Goal: Information Seeking & Learning: Learn about a topic

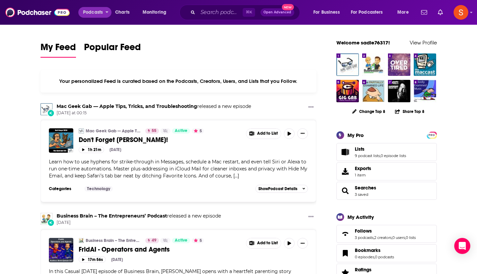
click at [95, 10] on span "Podcasts" at bounding box center [93, 12] width 20 height 9
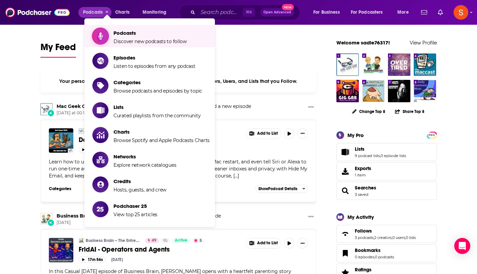
click at [132, 43] on span "Discover new podcasts to follow" at bounding box center [149, 41] width 73 height 6
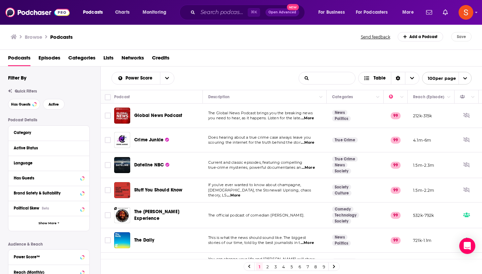
click at [325, 78] on input "List Search Input" at bounding box center [327, 78] width 56 height 12
click at [255, 79] on div "Power Score List Search Input Search the results... Table" at bounding box center [204, 78] width 187 height 13
click at [61, 103] on button "Active" at bounding box center [54, 104] width 22 height 11
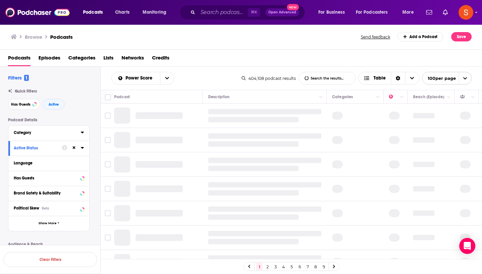
click at [54, 133] on div "Category" at bounding box center [45, 133] width 63 height 5
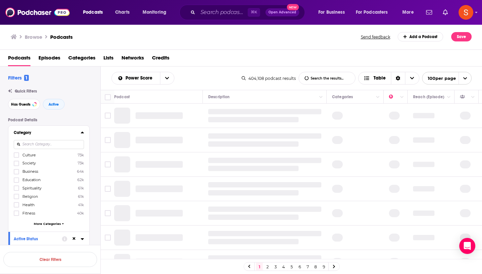
click at [41, 146] on input at bounding box center [49, 144] width 70 height 9
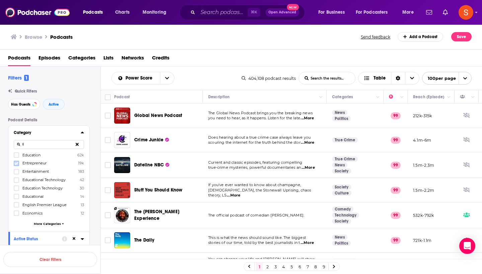
type input "E"
click at [16, 164] on icon at bounding box center [16, 163] width 4 height 3
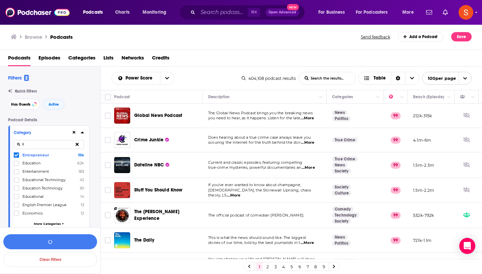
click at [35, 145] on input "E" at bounding box center [49, 144] width 70 height 9
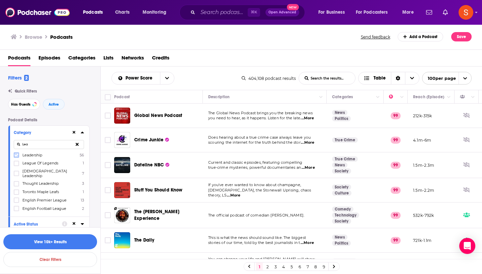
click at [16, 158] on label at bounding box center [16, 155] width 5 height 5
click at [35, 142] on input "Lea" at bounding box center [49, 144] width 70 height 9
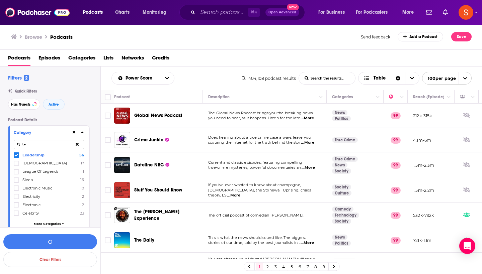
type input "L"
type input "P"
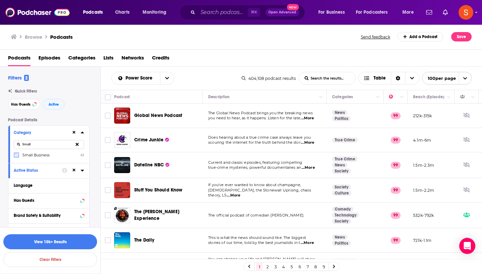
click at [17, 157] on icon at bounding box center [16, 155] width 4 height 4
click at [36, 146] on input "Small" at bounding box center [49, 144] width 70 height 9
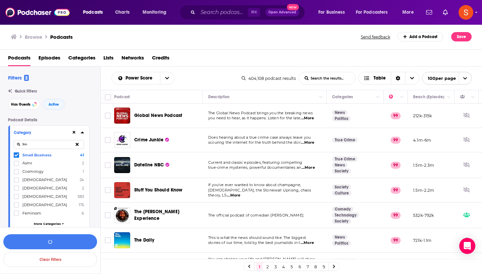
type input "S"
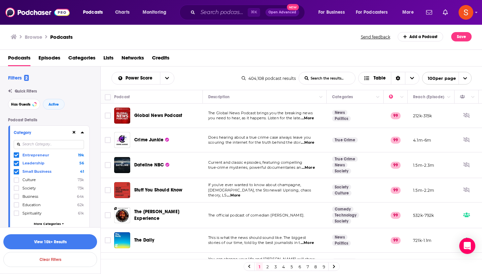
click at [43, 131] on div "Category" at bounding box center [40, 133] width 53 height 5
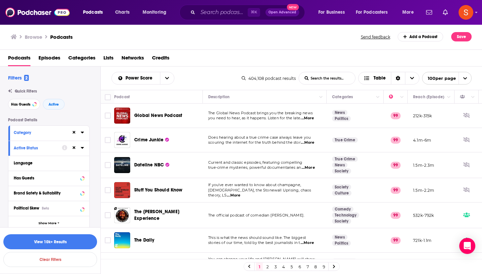
click at [43, 131] on div "Category" at bounding box center [40, 133] width 53 height 5
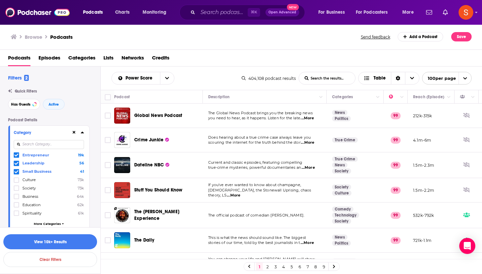
click at [44, 144] on input at bounding box center [49, 144] width 70 height 9
type input "Man"
click at [15, 156] on icon at bounding box center [16, 155] width 4 height 4
click at [84, 132] on icon at bounding box center [82, 132] width 3 height 5
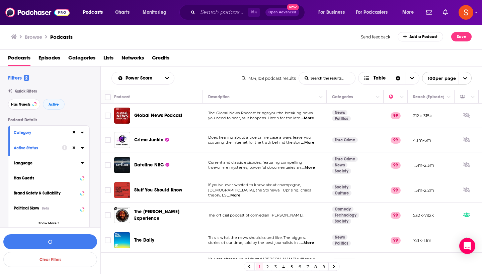
click at [55, 163] on div "Language" at bounding box center [45, 163] width 63 height 5
click at [16, 185] on icon at bounding box center [16, 186] width 4 height 4
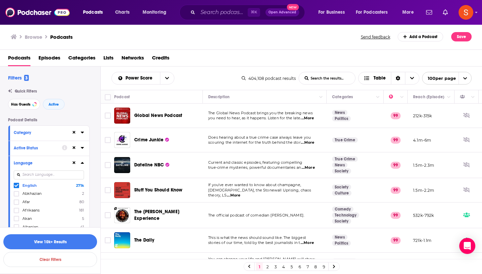
click at [83, 164] on icon at bounding box center [82, 162] width 3 height 5
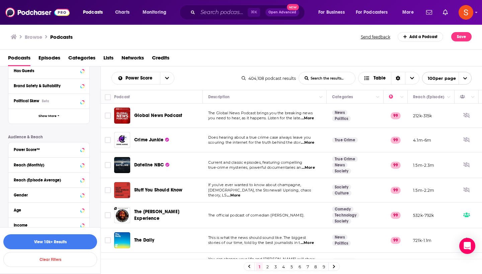
scroll to position [124, 0]
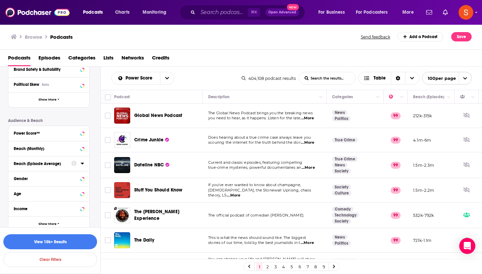
click at [49, 164] on div "Reach (Episode Average)" at bounding box center [40, 164] width 53 height 5
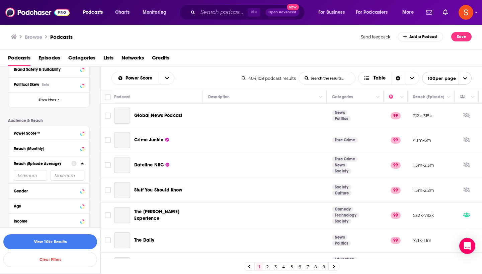
click at [26, 175] on input "number" at bounding box center [30, 175] width 33 height 11
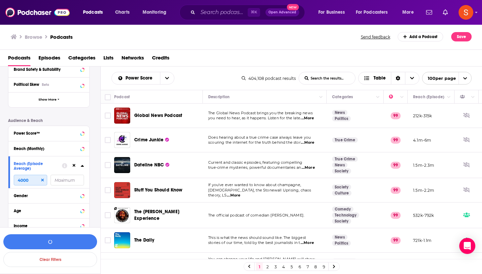
type input "4000"
click at [62, 183] on input "number" at bounding box center [67, 180] width 33 height 11
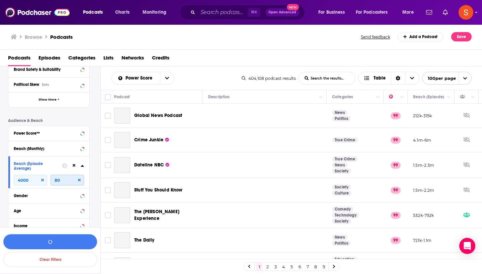
type input "8"
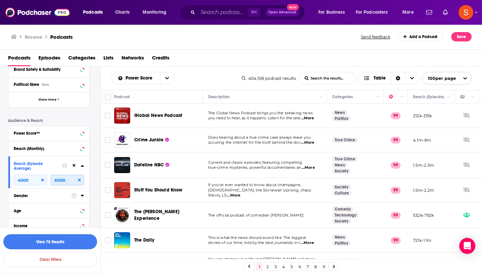
type input "6000"
click at [23, 240] on button "View 78 Results" at bounding box center [50, 242] width 94 height 15
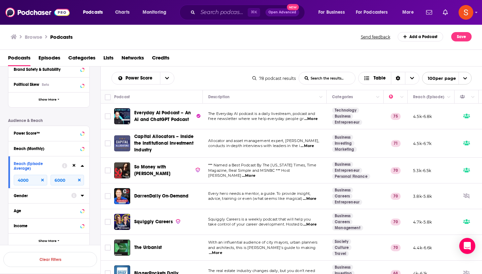
click at [266, 135] on td "Allocator and asset management expert, [PERSON_NAME], conducts in-depth intervi…" at bounding box center [265, 144] width 124 height 28
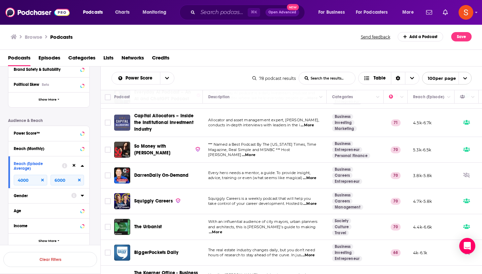
scroll to position [22, 0]
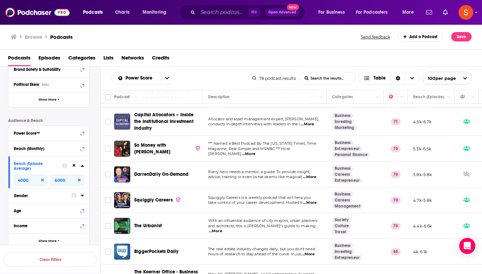
click at [92, 115] on div "Podcast Details Category Active Status Language Has Guests Brand Safety & Suita…" at bounding box center [54, 121] width 92 height 255
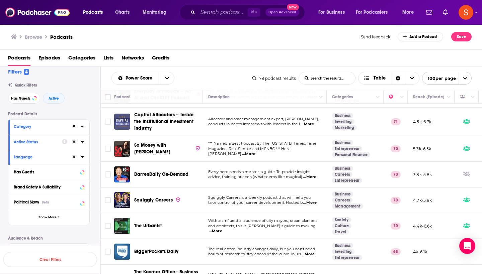
scroll to position [0, 0]
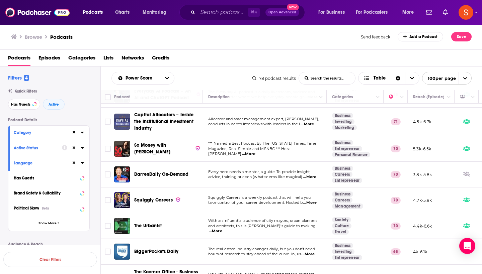
click at [84, 132] on div "Category" at bounding box center [48, 133] width 81 height 15
click at [83, 132] on icon at bounding box center [82, 133] width 3 height 2
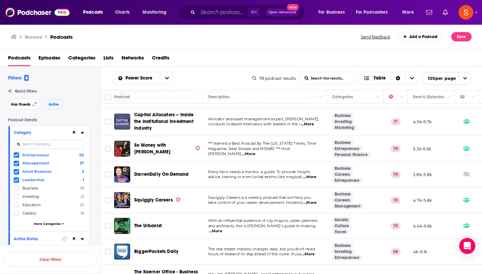
scroll to position [0, 0]
click at [60, 145] on input at bounding box center [49, 144] width 70 height 9
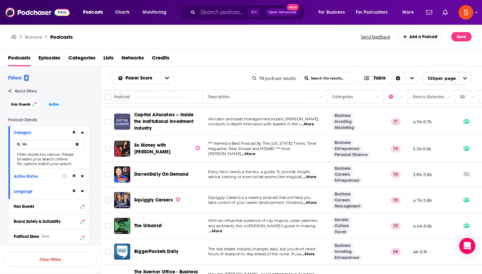
type input "M"
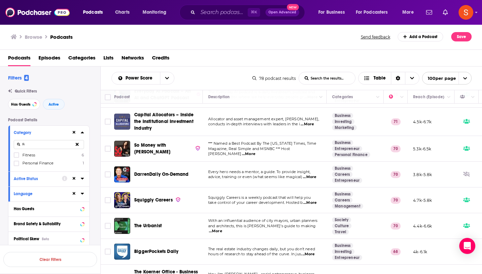
type input "F"
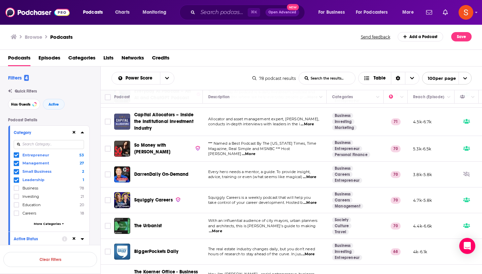
click at [53, 225] on span "More Categories" at bounding box center [47, 224] width 27 height 4
click at [16, 187] on icon at bounding box center [16, 188] width 4 height 4
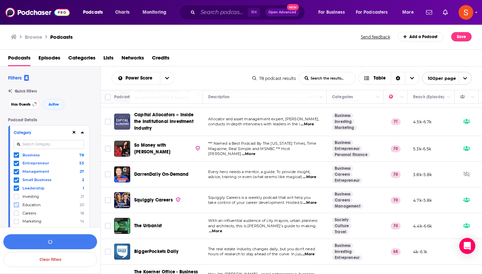
click at [15, 205] on icon at bounding box center [16, 205] width 4 height 4
click at [16, 212] on icon at bounding box center [16, 214] width 4 height 4
click at [15, 220] on icon at bounding box center [16, 222] width 4 height 4
click at [83, 131] on icon at bounding box center [82, 132] width 3 height 5
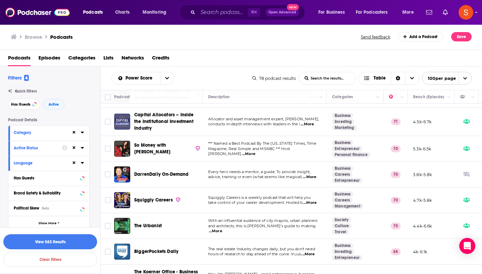
click at [45, 242] on button "View 563 Results" at bounding box center [50, 242] width 94 height 15
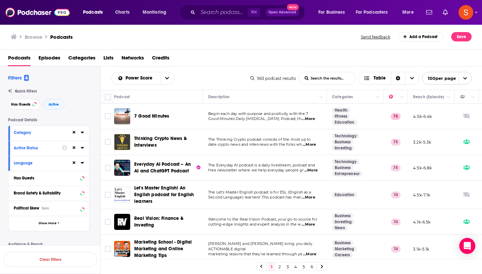
click at [251, 132] on td "The Thinking Crypto podcast consists of the most up to date crypto news and int…" at bounding box center [265, 143] width 124 height 26
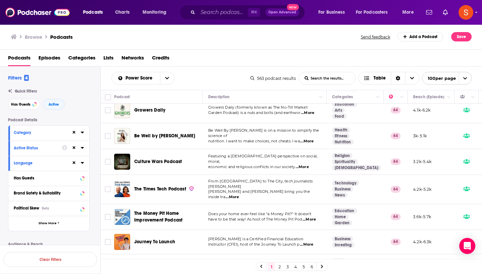
scroll to position [2448, 0]
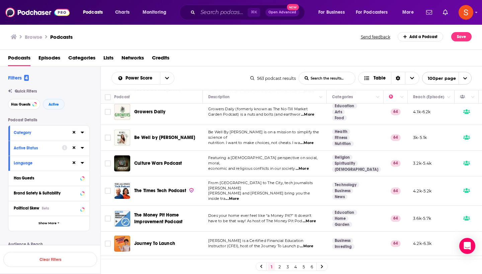
click at [280, 267] on link "2" at bounding box center [279, 267] width 7 height 8
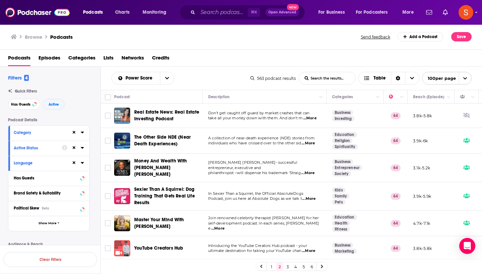
click at [276, 184] on td "In Sexier Than a Squirrel, the Official AbsoluteDogs Podcast, join us here at A…" at bounding box center [265, 196] width 124 height 28
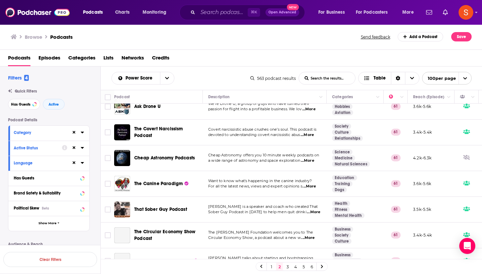
scroll to position [2196, 0]
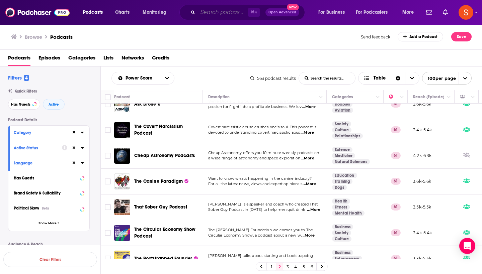
click at [226, 9] on input "Search podcasts, credits, & more..." at bounding box center [223, 12] width 50 height 11
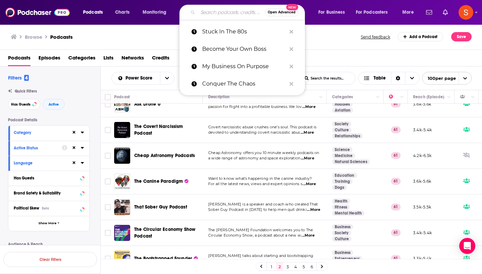
paste input "Free With Ads"
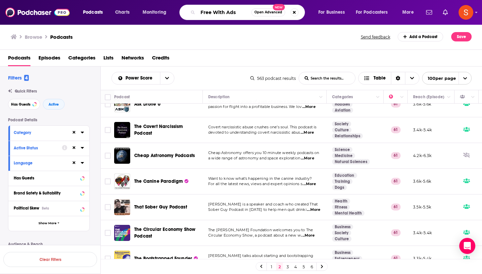
type input "Free With Ads"
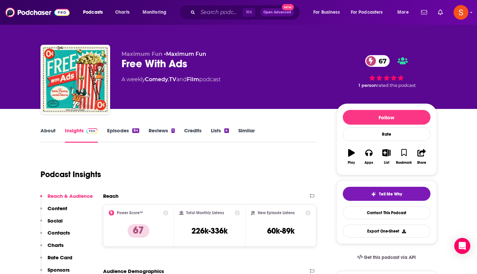
click at [60, 233] on p "Contacts" at bounding box center [59, 233] width 22 height 6
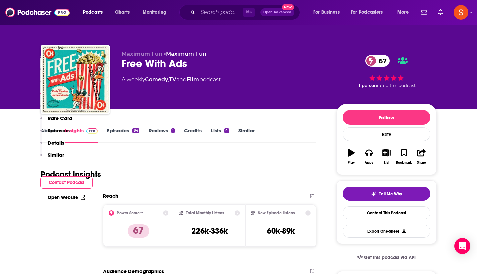
scroll to position [551, 0]
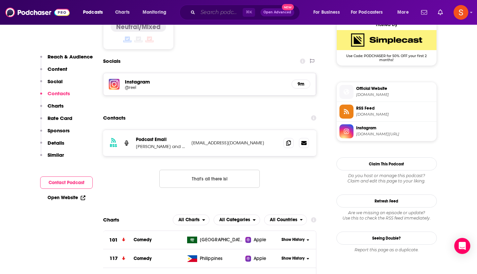
click at [233, 13] on input "Search podcasts, credits, & more..." at bounding box center [220, 12] width 45 height 11
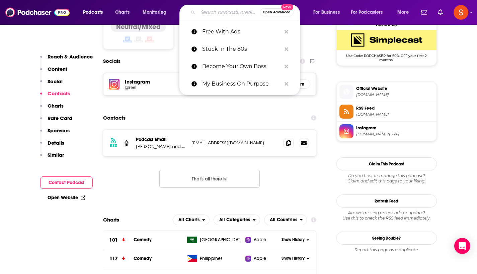
paste input "The Rest Is Entertainment"
type input "The Rest Is Entertainment"
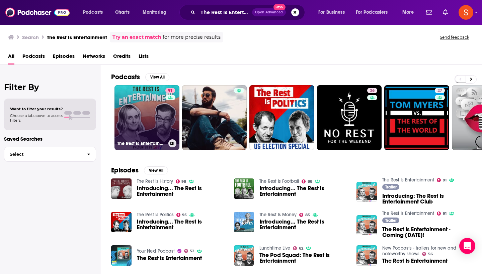
click at [146, 103] on link "91 The Rest Is Entertainment" at bounding box center [146, 117] width 65 height 65
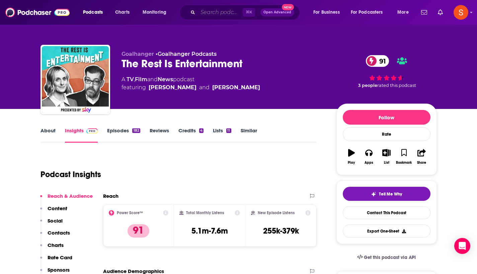
click at [232, 10] on input "Search podcasts, credits, & more..." at bounding box center [220, 12] width 45 height 11
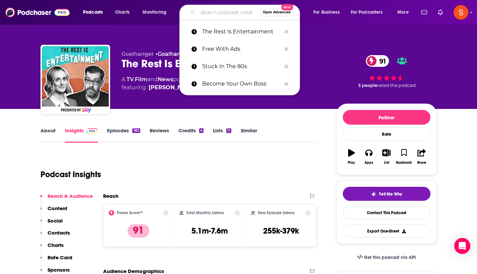
paste input "Grand Ole Opry"
type input "Grand Ole Opry"
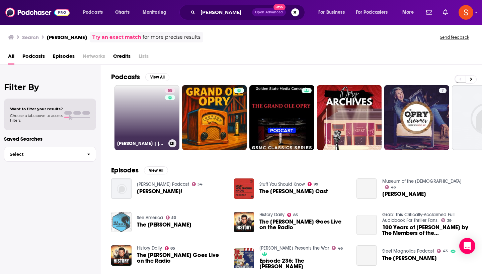
click at [132, 104] on link "55 Grand Ole Opry | OTRWesterns.com" at bounding box center [146, 117] width 65 height 65
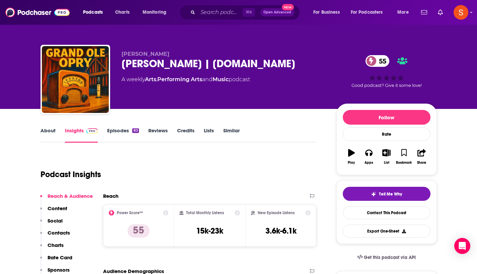
click at [59, 234] on p "Contacts" at bounding box center [59, 233] width 22 height 6
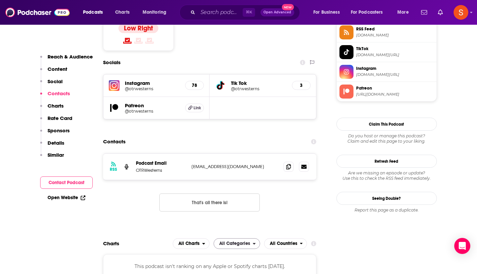
scroll to position [574, 0]
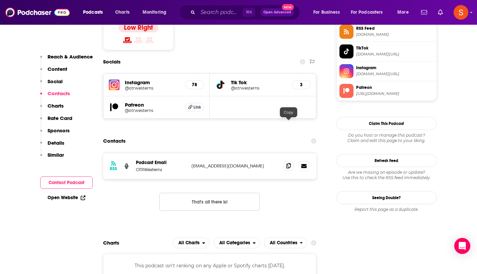
click at [286, 161] on span at bounding box center [289, 166] width 10 height 10
